Goal: Task Accomplishment & Management: Complete application form

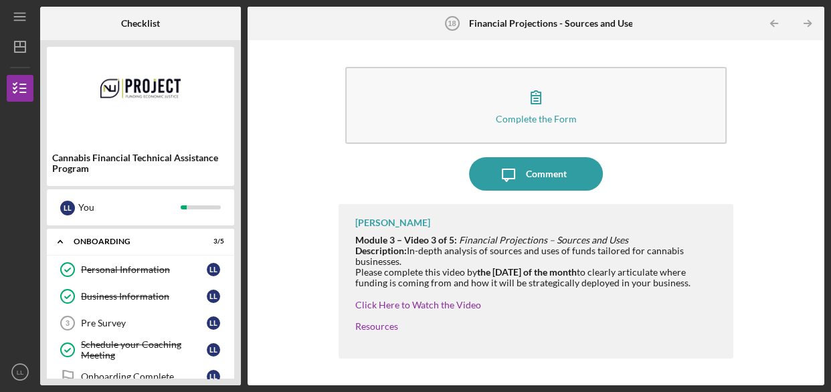
scroll to position [462, 0]
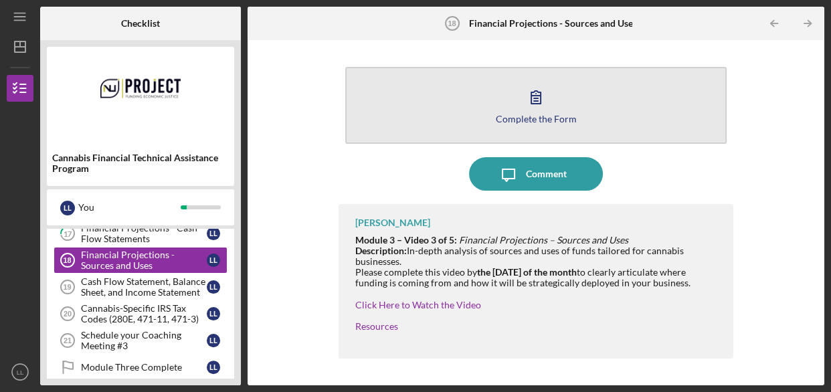
click at [534, 98] on icon "button" at bounding box center [535, 96] width 33 height 33
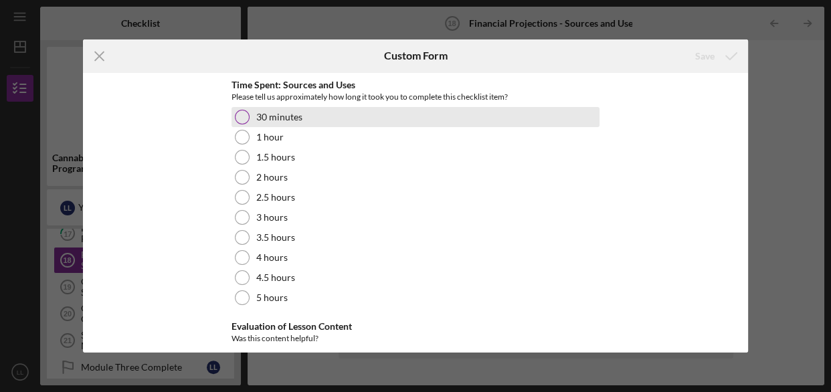
click at [240, 114] on div at bounding box center [242, 117] width 15 height 15
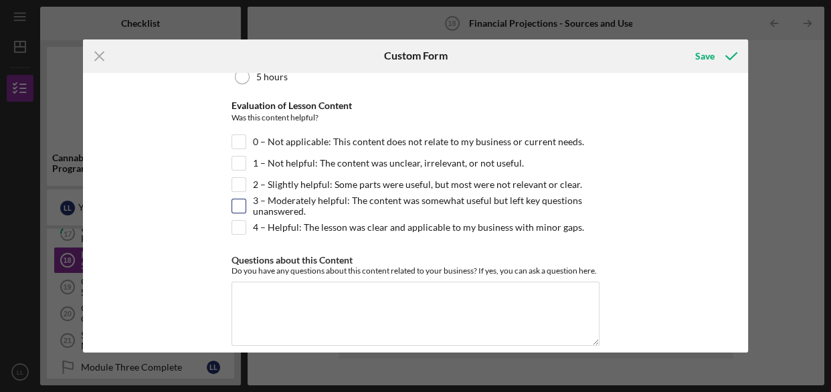
scroll to position [234, 0]
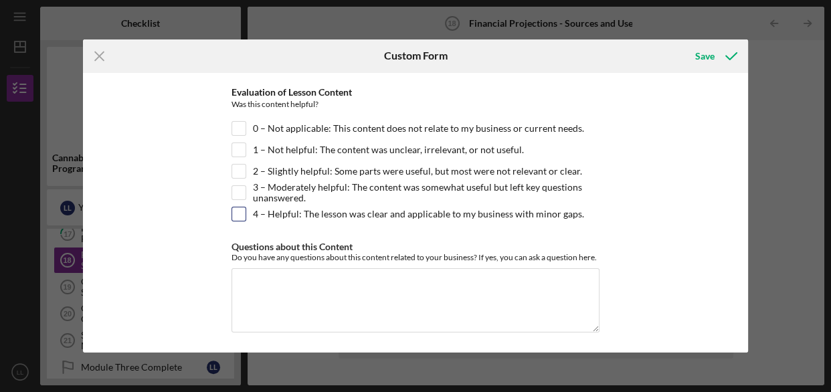
click at [236, 209] on input "4 – Helpful: The lesson was clear and applicable to my business with minor gaps." at bounding box center [238, 213] width 13 height 13
checkbox input "true"
click at [701, 57] on div "Save" at bounding box center [704, 56] width 19 height 27
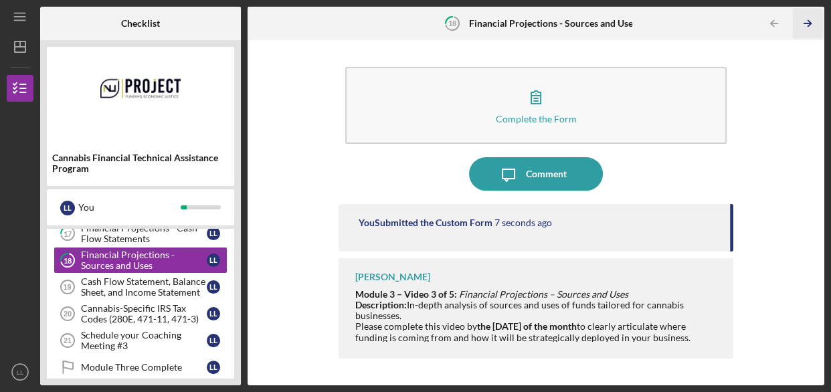
click at [809, 25] on polyline "button" at bounding box center [809, 24] width 3 height 6
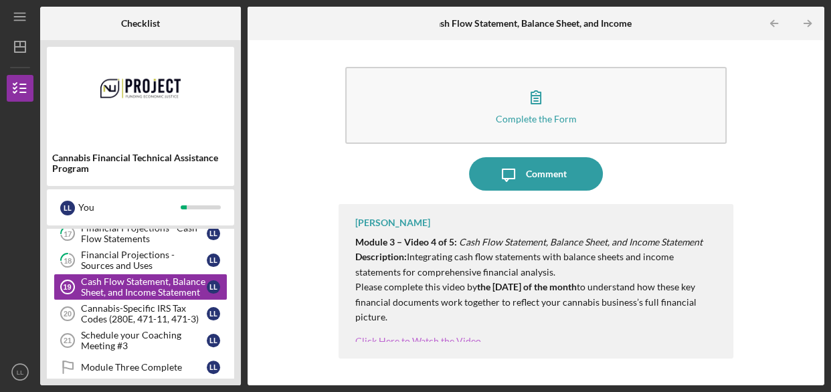
click at [422, 339] on link "Click Here to Watch the Video" at bounding box center [418, 340] width 126 height 11
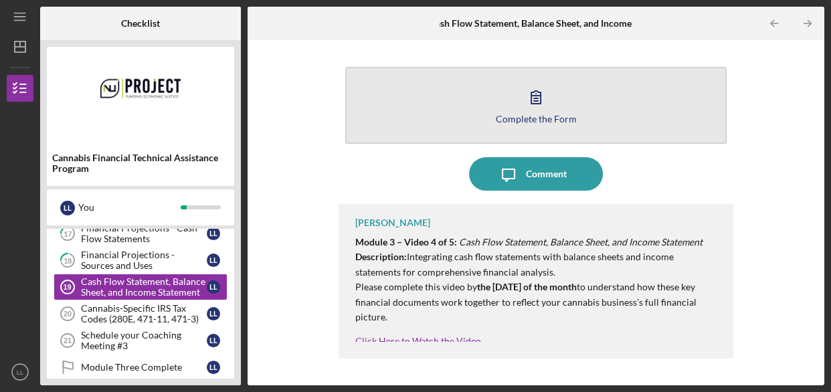
click at [510, 122] on div "Complete the Form" at bounding box center [535, 119] width 81 height 10
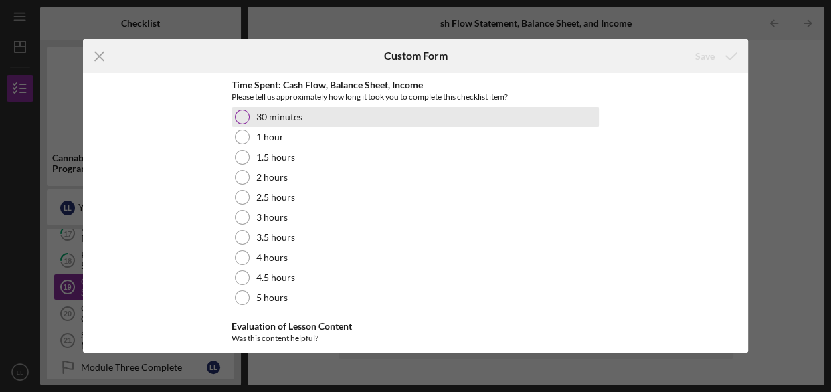
click at [242, 117] on div at bounding box center [242, 117] width 15 height 15
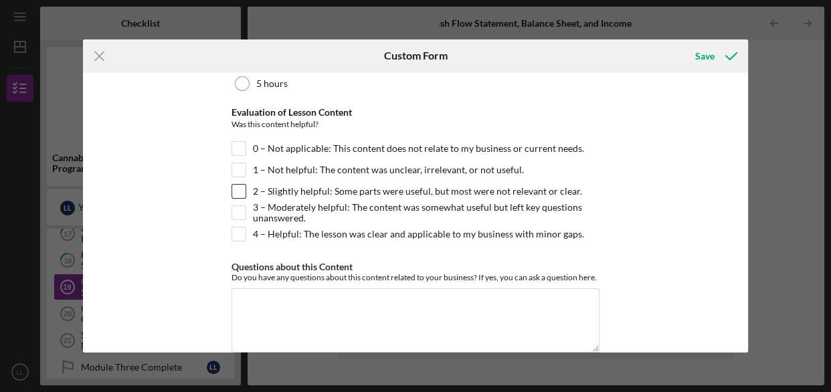
scroll to position [234, 0]
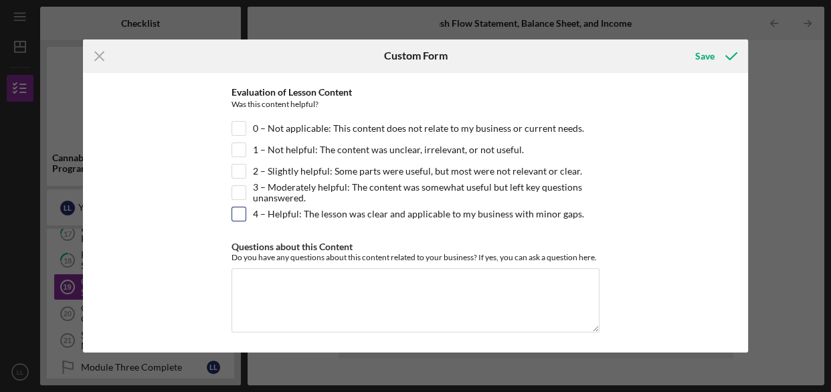
click at [238, 212] on input "4 – Helpful: The lesson was clear and applicable to my business with minor gaps." at bounding box center [238, 213] width 13 height 13
checkbox input "true"
click at [701, 54] on div "Save" at bounding box center [704, 56] width 19 height 27
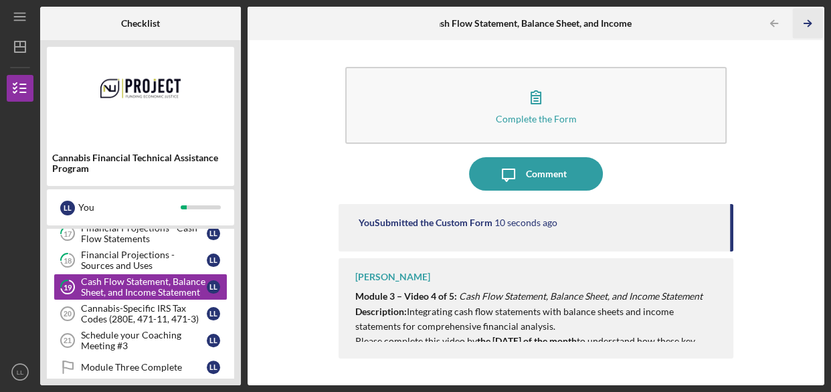
click at [802, 22] on icon "Icon/Table Pagination Arrow" at bounding box center [807, 24] width 30 height 30
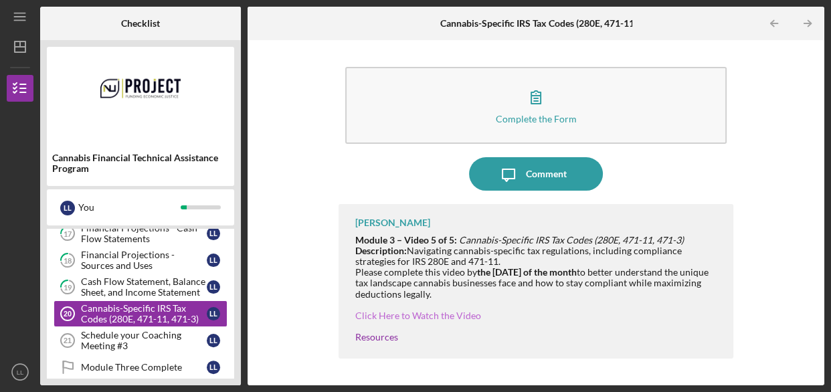
click at [412, 314] on link "Click Here to Watch the Video" at bounding box center [418, 315] width 126 height 11
